Goal: Task Accomplishment & Management: Manage account settings

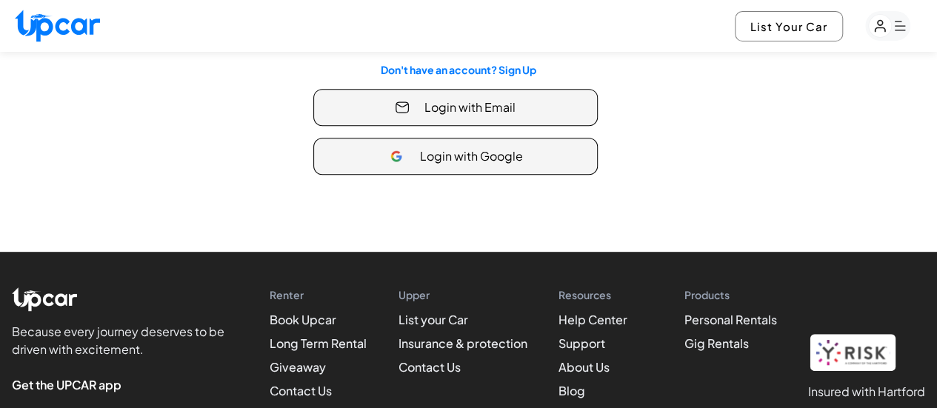
scroll to position [75, 0]
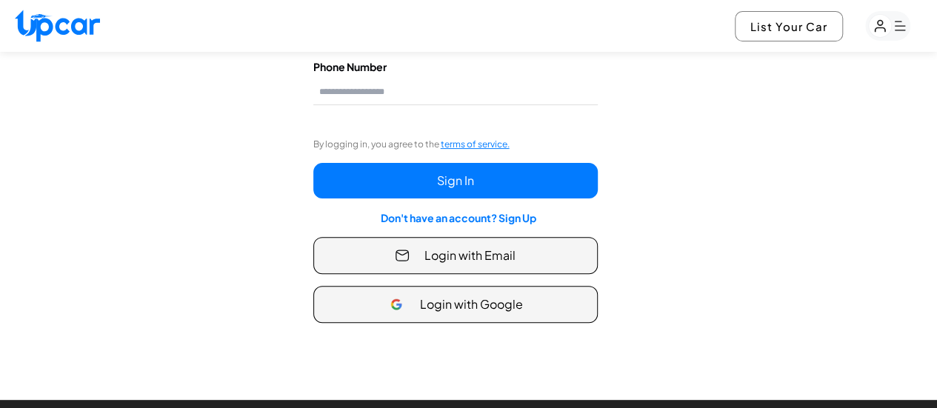
click at [456, 241] on button "Login with Email" at bounding box center [455, 255] width 284 height 37
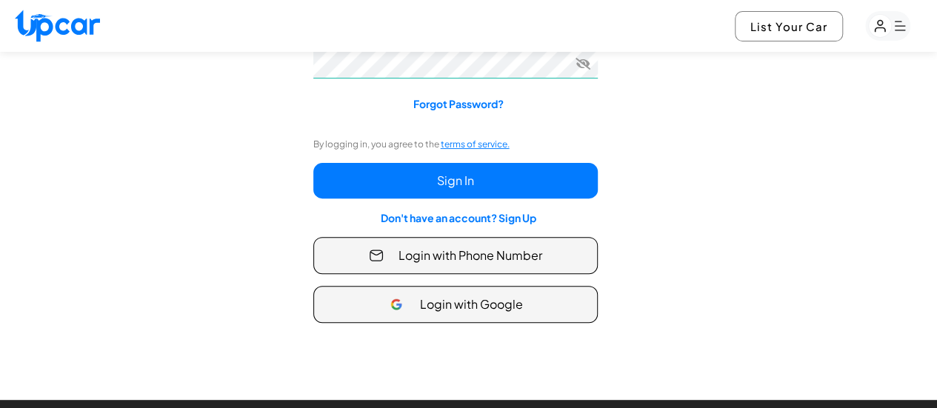
type input "**********"
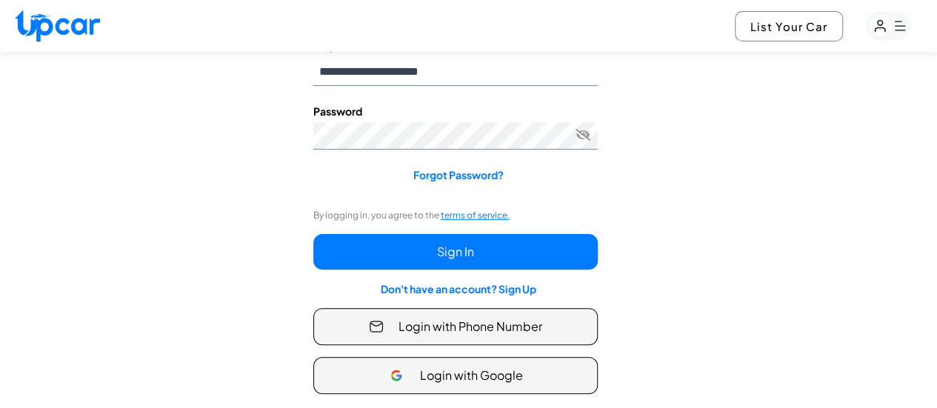
scroll to position [30, 0]
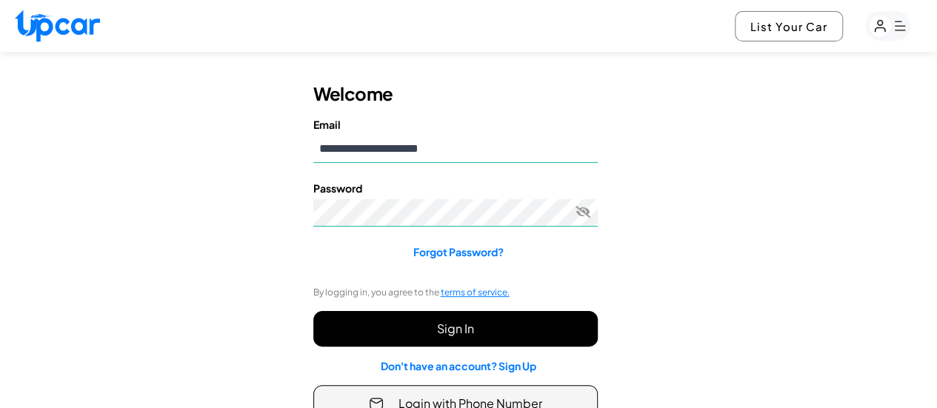
click at [462, 311] on button "Sign In" at bounding box center [455, 329] width 284 height 36
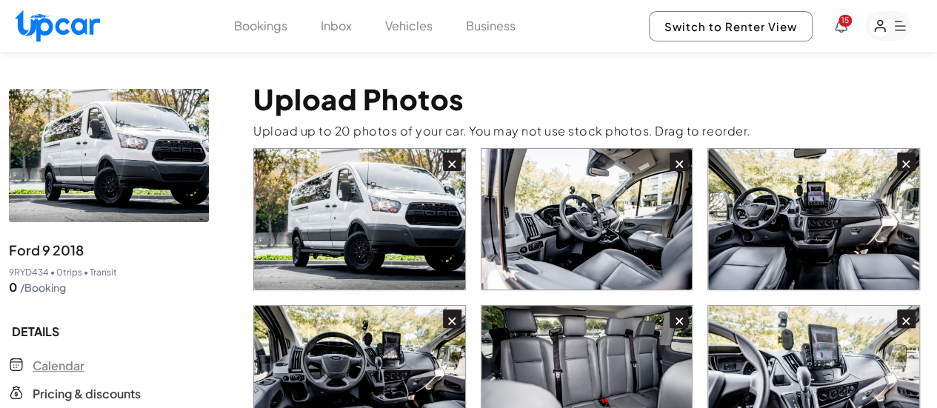
click at [44, 357] on span "Calendar" at bounding box center [59, 366] width 52 height 18
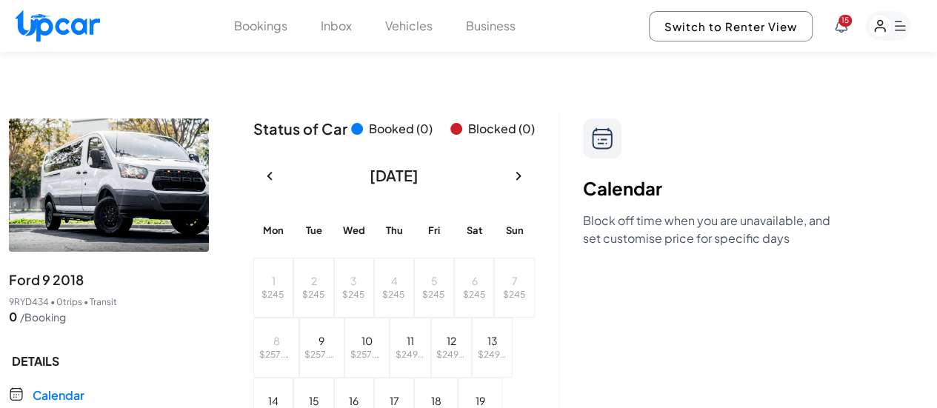
click at [278, 22] on button "Bookings" at bounding box center [260, 26] width 53 height 18
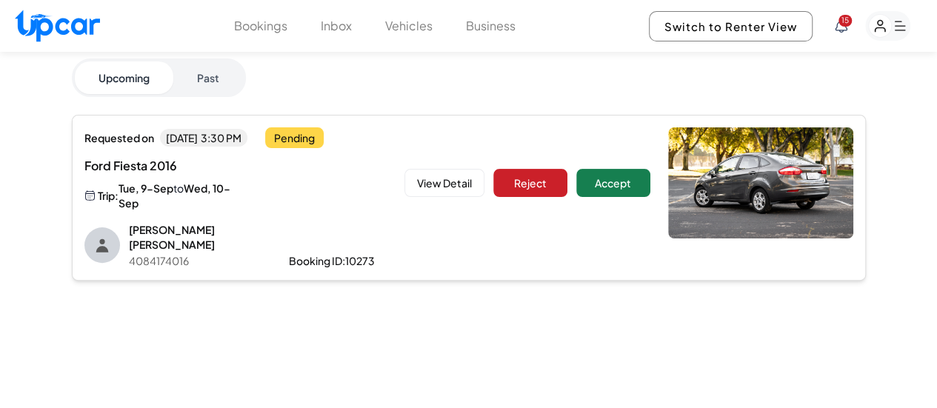
scroll to position [74, 0]
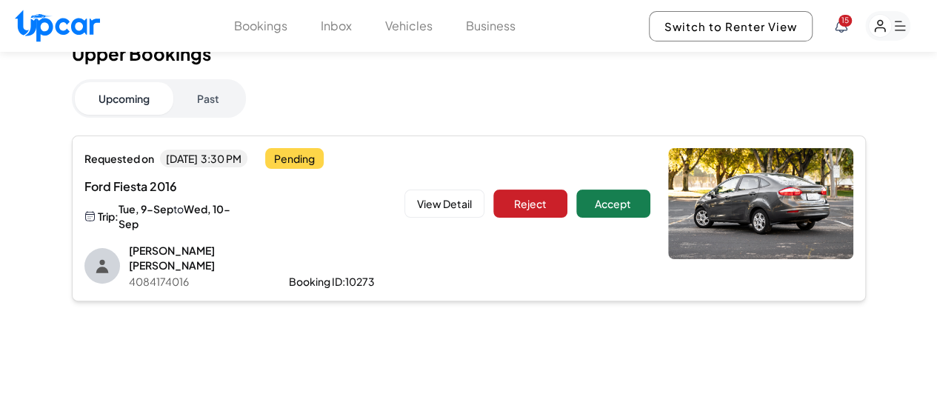
click at [317, 148] on span "Pending" at bounding box center [294, 158] width 59 height 21
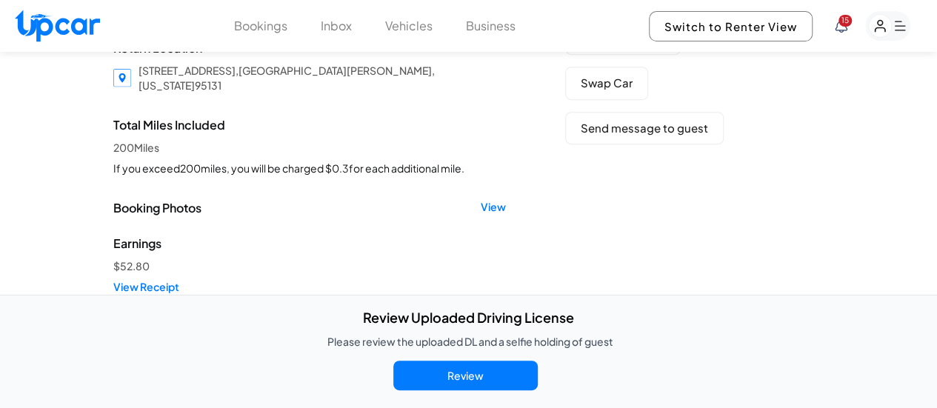
scroll to position [444, 0]
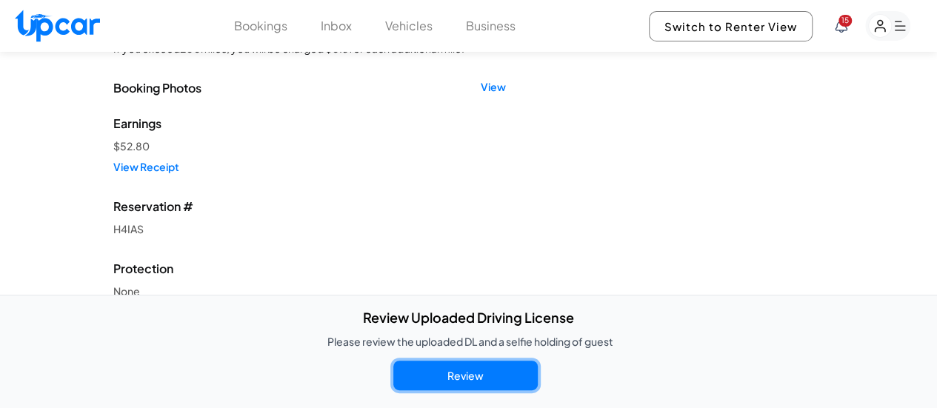
click at [481, 375] on button "Review" at bounding box center [465, 376] width 144 height 30
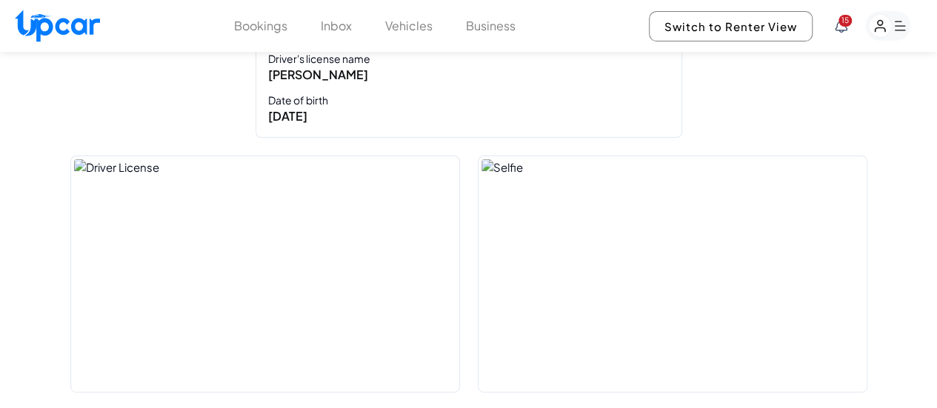
scroll to position [148, 0]
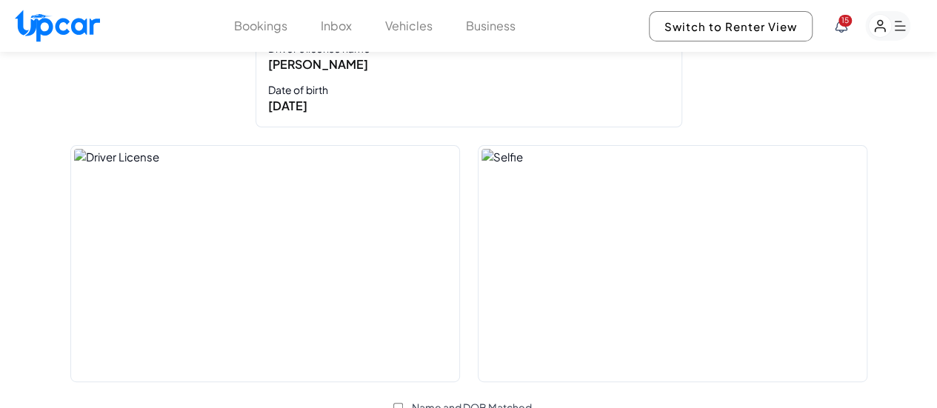
click at [339, 245] on img at bounding box center [265, 264] width 388 height 236
click at [374, 210] on img at bounding box center [265, 264] width 388 height 236
click at [360, 202] on img at bounding box center [265, 264] width 388 height 236
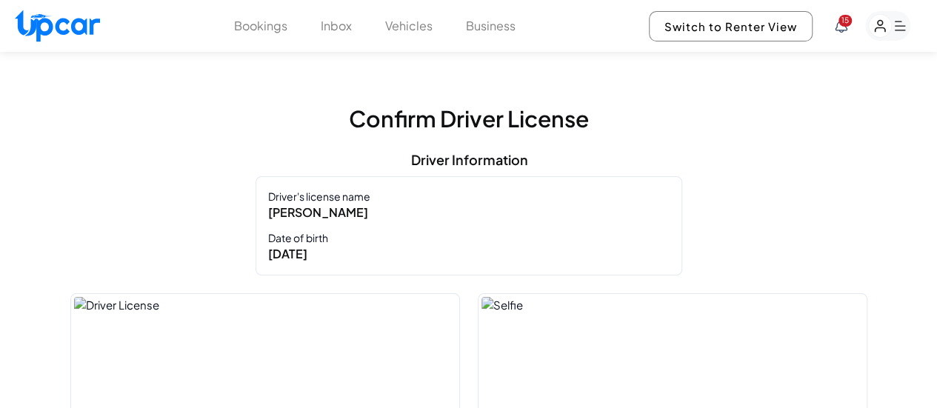
scroll to position [0, 0]
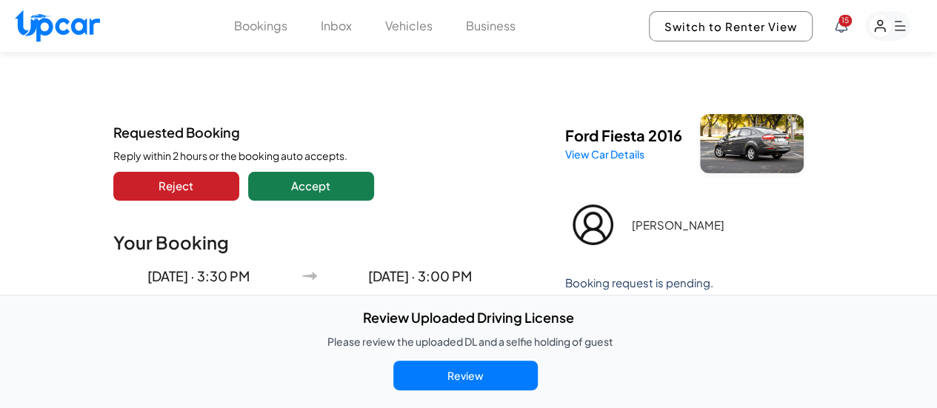
click at [393, 24] on button "Vehicles" at bounding box center [408, 26] width 47 height 18
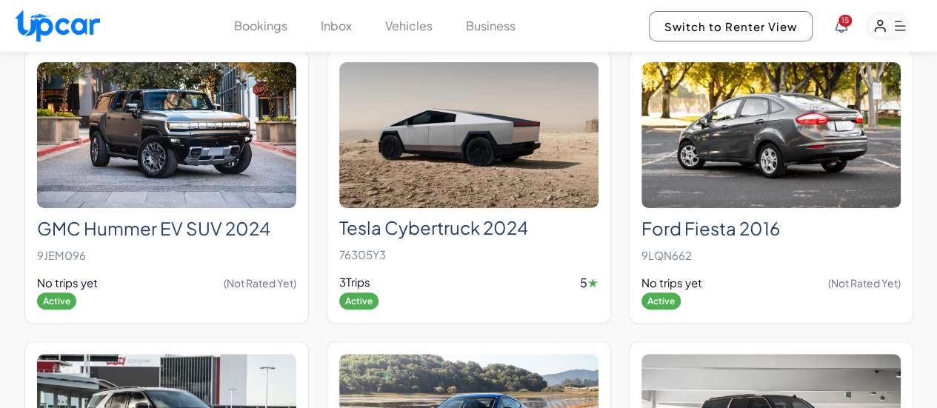
scroll to position [148, 0]
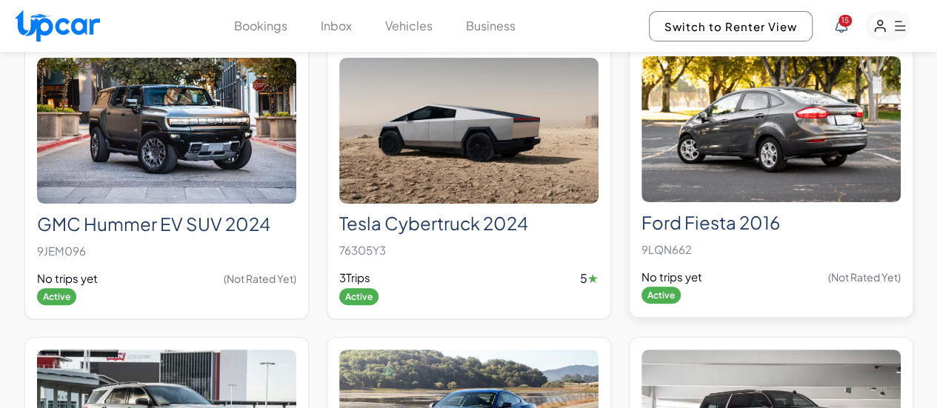
click at [702, 203] on div "Ford Fiesta 2016 9LQN662 No trips yet (Not Rated Yet) Active" at bounding box center [770, 254] width 259 height 102
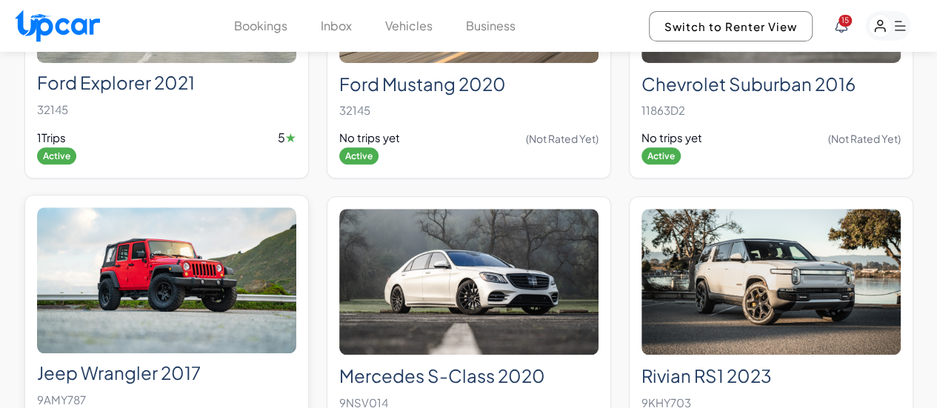
scroll to position [667, 0]
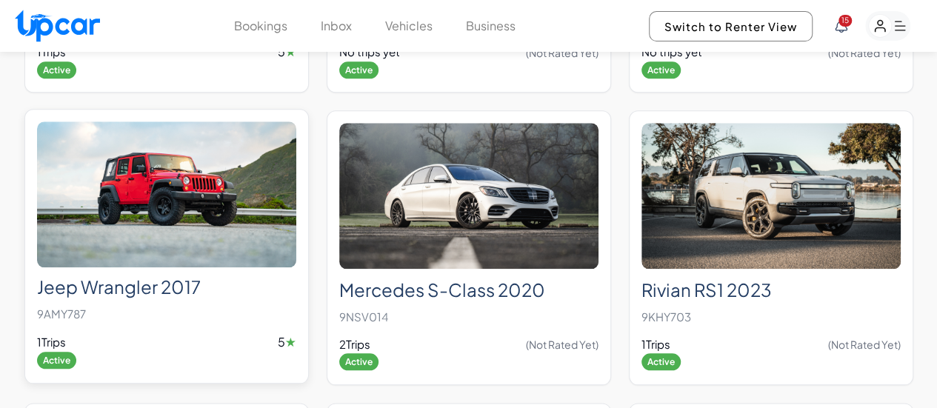
click at [229, 267] on div "Jeep Wrangler 2017 9AMY787 1 Trips 5 ★ Active" at bounding box center [166, 318] width 259 height 103
